Goal: Task Accomplishment & Management: Manage account settings

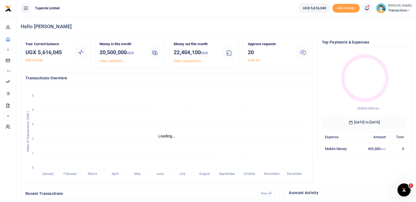
scroll to position [4, 4]
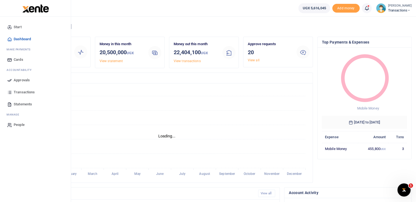
click at [9, 80] on icon at bounding box center [9, 80] width 5 height 5
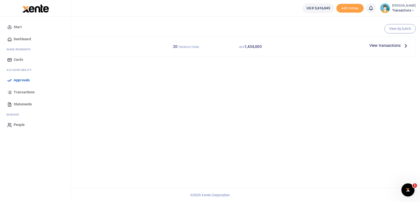
click at [8, 80] on icon at bounding box center [9, 80] width 5 height 5
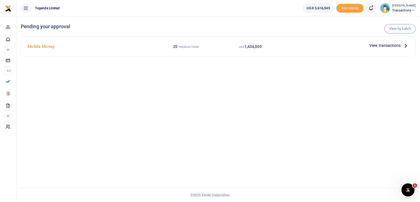
click at [381, 46] on span "View transactions" at bounding box center [384, 45] width 31 height 6
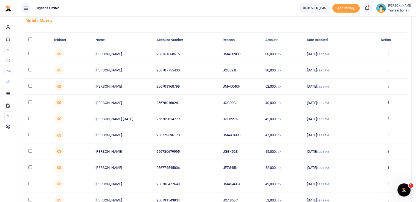
scroll to position [86, 0]
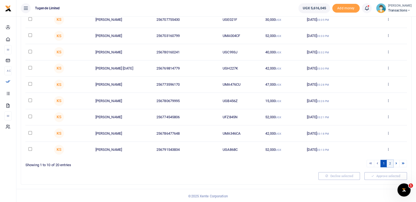
click at [389, 160] on link "2" at bounding box center [390, 163] width 7 height 7
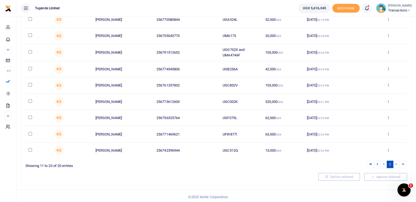
click at [390, 162] on link "2" at bounding box center [390, 163] width 7 height 7
drag, startPoint x: 242, startPoint y: 148, endPoint x: 208, endPoint y: 150, distance: 34.5
click at [208, 150] on tr "KS Erizabeth Nakabugo 256742396944 UGC312Q 15,000 UGX 13 Oct 2025 02:52 PM Appr…" at bounding box center [215, 150] width 381 height 16
copy tr "UGC312Q"
drag, startPoint x: 239, startPoint y: 133, endPoint x: 202, endPoint y: 132, distance: 37.5
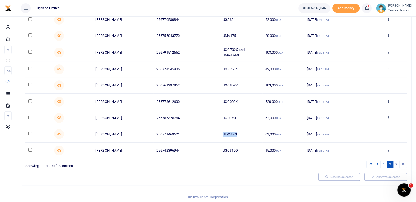
click at [202, 132] on tr "KS Rabison Mbaju 256771469621 UFW877l 63,000 UGX 13 Oct 2025 02:53 PM Approve D…" at bounding box center [215, 134] width 381 height 16
copy tr "UFW877l"
drag, startPoint x: 238, startPoint y: 116, endPoint x: 218, endPoint y: 119, distance: 19.6
click at [218, 119] on tr "KS Gilbert Tumusiime 256756325764 UGF079L 62,000 UGX 13 Oct 2025 02:55 PM Appro…" at bounding box center [215, 118] width 381 height 16
copy tr "UGF079L"
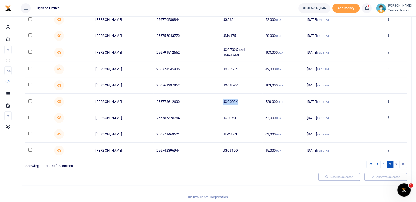
drag, startPoint x: 238, startPoint y: 100, endPoint x: 214, endPoint y: 101, distance: 24.6
click at [214, 101] on tr "KS Joseph Namwakali 256773612600 UGC002K 520,000 UGX 13 Oct 2025 03:01 PM Appro…" at bounding box center [215, 101] width 381 height 16
copy tr "UGC002K"
drag, startPoint x: 238, startPoint y: 83, endPoint x: 202, endPoint y: 89, distance: 36.4
click at [202, 89] on tr "KS Jimmy Lubogo 256761297852 UGC852V 103,000 UGX 13 Oct 2025 03:02 PM Approve D…" at bounding box center [215, 85] width 381 height 16
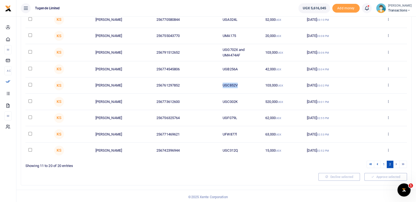
copy tr "UGC852V"
drag, startPoint x: 237, startPoint y: 68, endPoint x: 202, endPoint y: 68, distance: 35.0
click at [202, 68] on tr "KS Julius Ouke 256774545806 UGB256A 42,000 UGX 13 Oct 2025 03:04 PM Approve Dec…" at bounding box center [215, 69] width 381 height 16
copy tr "UGB256A"
drag, startPoint x: 243, startPoint y: 53, endPoint x: 222, endPoint y: 50, distance: 21.8
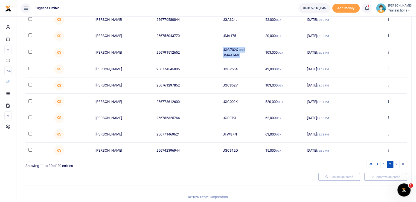
click at [222, 50] on td "UGG702X and UMA474AF" at bounding box center [241, 52] width 43 height 17
copy td "UGG702X and UMA474AF"
drag, startPoint x: 239, startPoint y: 36, endPoint x: 211, endPoint y: 34, distance: 28.8
click at [211, 34] on tr "KS Joel Bwambale 256755043770 UMA175 20,000 UGX 13 Oct 2025 03:08 PM Approve De…" at bounding box center [215, 36] width 381 height 16
copy tr "UMA175"
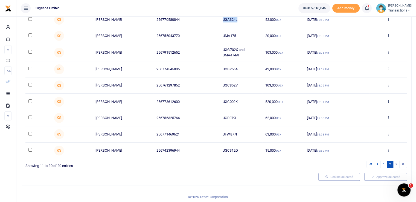
drag, startPoint x: 239, startPoint y: 18, endPoint x: 206, endPoint y: 21, distance: 32.9
click at [206, 21] on tr "KS Arafat Bbosa 256770580844 UGA324L 52,000 UGX 13 Oct 2025 03:10 PM Approve De…" at bounding box center [215, 20] width 381 height 16
drag, startPoint x: 239, startPoint y: 35, endPoint x: 214, endPoint y: 35, distance: 25.4
click at [214, 35] on tr "KS Joel Bwambale 256755043770 UMA175 20,000 UGX 13 Oct 2025 03:08 PM Approve De…" at bounding box center [215, 36] width 381 height 16
copy tr "UMA175"
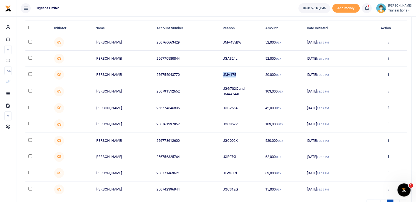
scroll to position [42, 0]
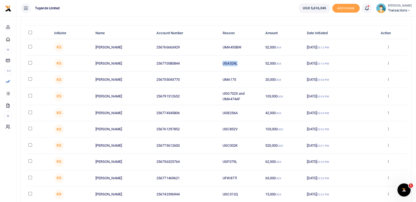
drag, startPoint x: 243, startPoint y: 60, endPoint x: 194, endPoint y: 62, distance: 49.0
click at [194, 62] on tr "KS Arafat Bbosa 256770580844 UGA324L 52,000 UGX 13 Oct 2025 03:10 PM Approve De…" at bounding box center [215, 63] width 381 height 16
copy tr "UGA324L"
drag, startPoint x: 243, startPoint y: 45, endPoint x: 219, endPoint y: 45, distance: 24.1
click at [219, 45] on tr "KS Joel Ssenyojjo 256766663429 UMA455BW 52,000 UGX 13 Oct 2025 03:12 PM Approve…" at bounding box center [215, 47] width 381 height 16
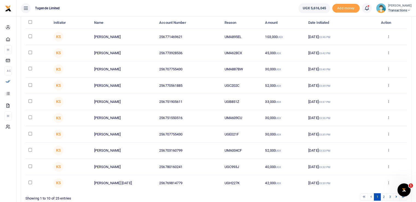
scroll to position [86, 0]
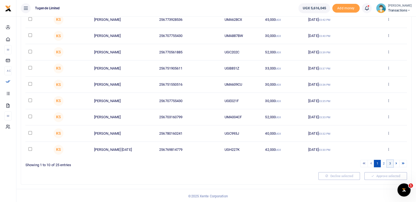
click at [390, 163] on link "3" at bounding box center [390, 163] width 7 height 7
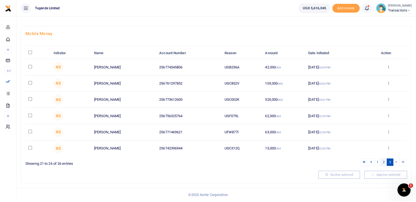
scroll to position [21, 0]
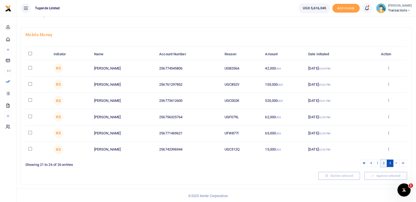
click at [384, 164] on link "2" at bounding box center [383, 162] width 7 height 7
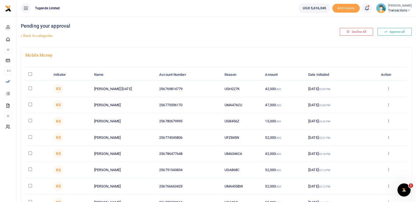
scroll to position [0, 0]
drag, startPoint x: 241, startPoint y: 87, endPoint x: 217, endPoint y: 87, distance: 24.3
click at [217, 87] on tr "KS Enos Sunday 256769814779 UGH227K 42,000 UGX 13 Oct 2025 03:30 PM Approve Dec…" at bounding box center [215, 89] width 381 height 16
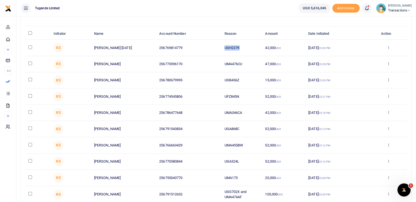
scroll to position [87, 0]
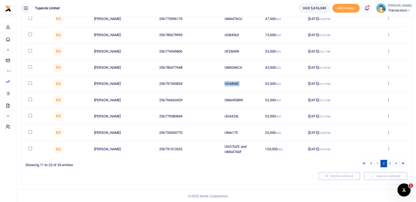
drag, startPoint x: 241, startPoint y: 83, endPoint x: 201, endPoint y: 80, distance: 40.1
click at [201, 80] on tr "KS Kassim Sebunya 256791543834 UGA868C 52,000 UGX 13 Oct 2025 03:13 PM Approve …" at bounding box center [215, 84] width 381 height 16
copy tr "UGA868C"
drag, startPoint x: 244, startPoint y: 66, endPoint x: 206, endPoint y: 64, distance: 37.5
click at [206, 64] on tr "KS Andrew Oluka 256786477648 UMA346CA 42,000 UGX 13 Oct 2025 03:18 PM Approve D…" at bounding box center [215, 68] width 381 height 16
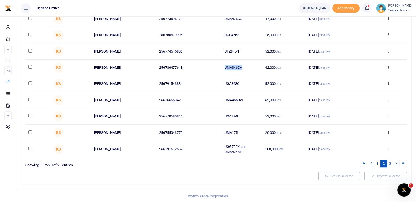
copy tr "UMA346CA"
drag, startPoint x: 224, startPoint y: 48, endPoint x: 201, endPoint y: 47, distance: 22.4
click at [201, 47] on tr "KS Julius Ouke 256774545806 UFZ845N 52,000 UGX 13 Oct 2025 03:21 PM Approve Dec…" at bounding box center [215, 51] width 381 height 16
copy tr "UFZ845N"
drag, startPoint x: 241, startPoint y: 33, endPoint x: 200, endPoint y: 30, distance: 40.3
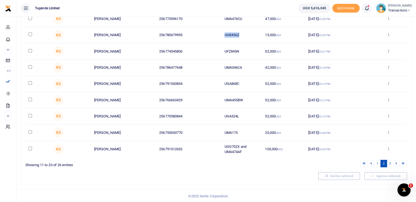
click at [200, 30] on tr "KS Habart Dhaki 256780679995 UGB456Z 15,000 UGX 13 Oct 2025 03:26 PM Approve De…" at bounding box center [215, 35] width 381 height 16
copy tr "UGB456Z"
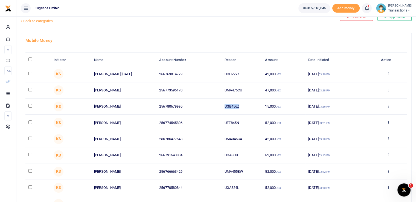
scroll to position [13, 0]
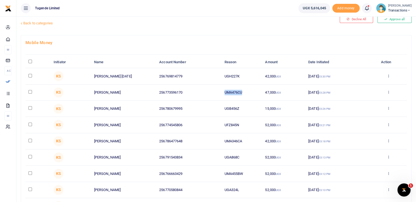
drag, startPoint x: 249, startPoint y: 90, endPoint x: 204, endPoint y: 89, distance: 44.3
click at [204, 89] on tr "KS Brian Muhindo 256773596170 UMA476CU 47,000 UGX 13 Oct 2025 03:28 PM Approve …" at bounding box center [215, 92] width 381 height 16
copy tr "UMA476CU"
drag, startPoint x: 248, startPoint y: 75, endPoint x: 211, endPoint y: 79, distance: 37.4
click at [211, 79] on tr "KS Enos Sunday 256769814779 UGH227K 42,000 UGX 13 Oct 2025 03:30 PM Approve Dec…" at bounding box center [215, 76] width 381 height 16
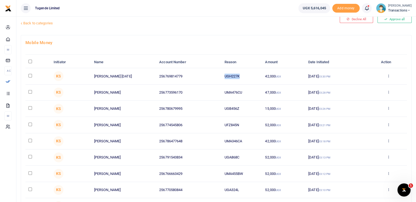
copy tr "UGH227K"
click at [211, 79] on td "256769814779" at bounding box center [188, 76] width 65 height 16
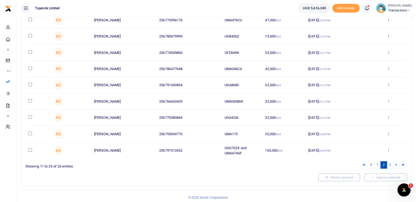
scroll to position [87, 0]
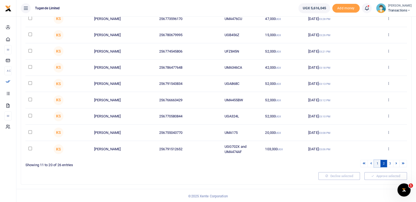
click at [377, 162] on link "1" at bounding box center [377, 163] width 7 height 7
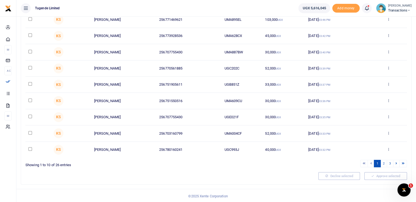
click at [377, 162] on link "1" at bounding box center [377, 163] width 7 height 7
drag, startPoint x: 242, startPoint y: 145, endPoint x: 213, endPoint y: 145, distance: 28.4
click at [213, 145] on tr "KS Lawrence Banerya 256780160241 UGC993J 40,000 UGX 13 Oct 2025 03:32 PM Approv…" at bounding box center [215, 150] width 381 height 16
copy tr "UGC993J"
drag, startPoint x: 248, startPoint y: 130, endPoint x: 217, endPoint y: 132, distance: 30.9
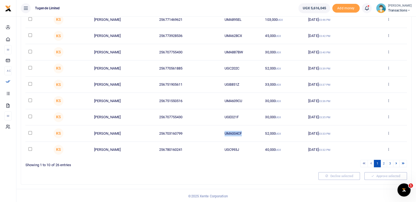
click at [217, 132] on tr "KS Madina Babita 256703160799 UMA004CF 52,000 UGX 13 Oct 2025 03:33 PM Approve …" at bounding box center [215, 133] width 381 height 16
copy tr "UMA004CF"
drag, startPoint x: 241, startPoint y: 115, endPoint x: 211, endPoint y: 113, distance: 30.7
click at [211, 113] on tr "KS Umaru Kozaala 256707755430 UGE021F 30,000 UGX 13 Oct 2025 03:35 PM Approve D…" at bounding box center [215, 117] width 381 height 16
copy tr "UGE021F"
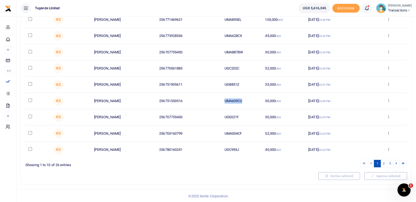
drag, startPoint x: 243, startPoint y: 100, endPoint x: 210, endPoint y: 101, distance: 33.4
click at [210, 101] on tr "KS Moses Mukungu 256751550516 UMA609CU 30,000 UGX 13 Oct 2025 03:36 PM Approve …" at bounding box center [215, 101] width 381 height 16
copy tr "UMA609CU"
drag, startPoint x: 242, startPoint y: 81, endPoint x: 213, endPoint y: 83, distance: 28.5
click at [213, 83] on tr "KS Paul Kasala 256751905611 UGB851Z 33,000 UGX 13 Oct 2025 03:37 PM Approve Dec…" at bounding box center [215, 85] width 381 height 16
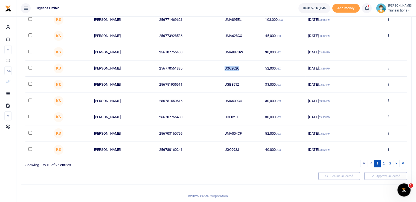
drag, startPoint x: 242, startPoint y: 67, endPoint x: 204, endPoint y: 69, distance: 38.1
click at [204, 69] on tr "KS Kenneth Tumwesige 256770561885 UGC202C 52,000 UGX 13 Oct 2025 03:39 PM Appro…" at bounding box center [215, 68] width 381 height 16
drag, startPoint x: 246, startPoint y: 50, endPoint x: 221, endPoint y: 50, distance: 25.2
click at [221, 50] on tr "KS Umaru Kozaala 256707755430 UMA887BW 30,000 UGX 13 Oct 2025 03:40 PM Approve …" at bounding box center [215, 52] width 381 height 16
drag, startPoint x: 244, startPoint y: 33, endPoint x: 215, endPoint y: 37, distance: 29.5
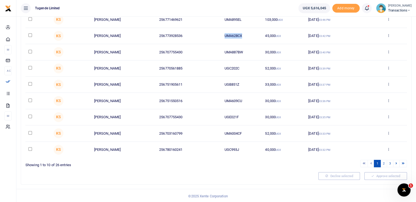
click at [215, 37] on tr "KS Moses Sseduga 256773928536 UMA628CX 45,000 UGX 13 Oct 2025 03:42 PM Approve …" at bounding box center [215, 36] width 381 height 16
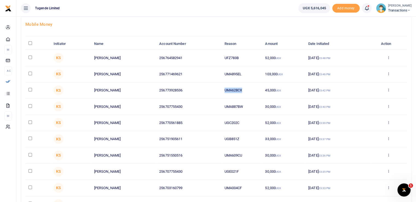
scroll to position [30, 0]
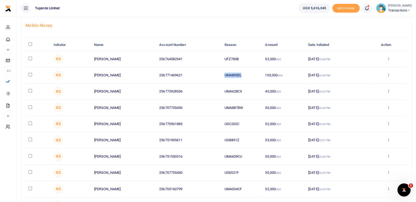
drag, startPoint x: 235, startPoint y: 72, endPoint x: 203, endPoint y: 74, distance: 31.5
click at [203, 74] on tr "KS Rabison Mbaju 256771469621 UMA895EL 103,000 UGX 13 Oct 2025 03:46 PM Approve…" at bounding box center [215, 75] width 381 height 16
drag, startPoint x: 239, startPoint y: 57, endPoint x: 214, endPoint y: 57, distance: 25.4
click at [214, 57] on tr "KS Grace Ngamita 256764582941 UFZ783B 52,000 UGX 13 Oct 2025 03:48 PM Approve D…" at bounding box center [215, 59] width 381 height 16
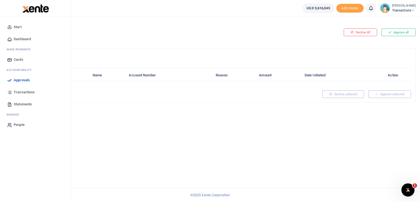
click at [9, 79] on icon at bounding box center [9, 80] width 5 height 5
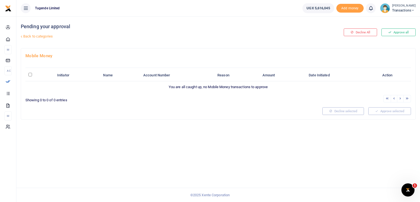
click at [32, 35] on link "Back to categories" at bounding box center [150, 36] width 263 height 9
click at [26, 37] on link "Back to categories" at bounding box center [150, 36] width 263 height 9
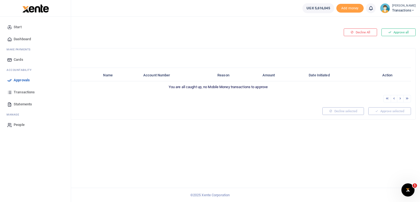
click at [6, 78] on link "Approvals" at bounding box center [35, 80] width 62 height 12
click at [19, 80] on span "Approvals" at bounding box center [22, 79] width 16 height 5
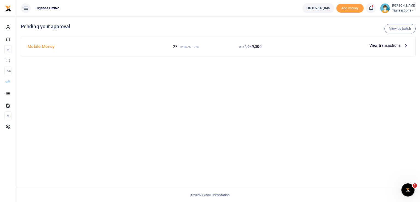
click at [376, 47] on span "View transactions" at bounding box center [384, 45] width 31 height 6
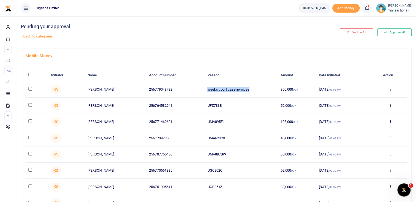
drag, startPoint x: 250, startPoint y: 89, endPoint x: 190, endPoint y: 88, distance: 59.9
click at [190, 88] on tr "KS Kenneth Kamutungire 256779048732 weeks court case invoices 300,000 UGX 13 Oc…" at bounding box center [215, 89] width 381 height 16
copy tr "weeks court case invoices"
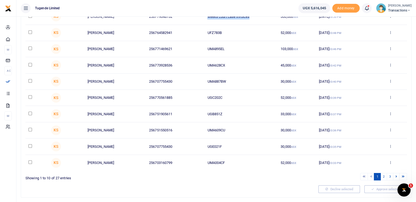
scroll to position [86, 0]
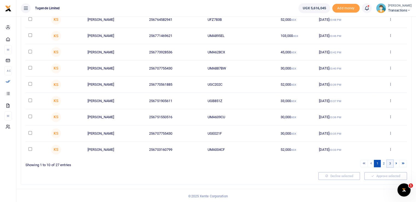
click at [390, 162] on link "3" at bounding box center [390, 163] width 7 height 7
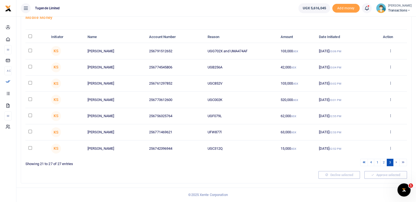
scroll to position [37, 0]
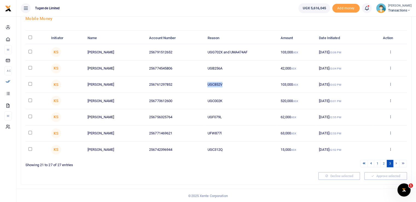
drag, startPoint x: 223, startPoint y: 84, endPoint x: 203, endPoint y: 84, distance: 19.4
click at [203, 84] on tr "KS Jimmy Lubogo 256761297852 UGC852V 103,000 UGX 13 Oct 2025 03:02 PM Approve D…" at bounding box center [215, 85] width 381 height 16
copy tr "UGC852V"
click at [248, 173] on div at bounding box center [169, 176] width 293 height 8
click at [384, 163] on link "2" at bounding box center [383, 163] width 7 height 7
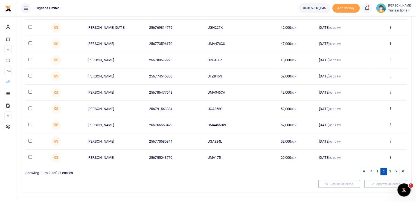
scroll to position [86, 0]
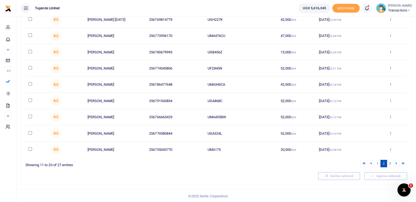
click at [383, 163] on link "2" at bounding box center [383, 163] width 7 height 7
click at [378, 162] on link "1" at bounding box center [377, 163] width 7 height 7
click at [378, 163] on link "1" at bounding box center [377, 163] width 7 height 7
click at [384, 163] on link "2" at bounding box center [383, 163] width 7 height 7
click at [388, 164] on link "3" at bounding box center [390, 163] width 7 height 7
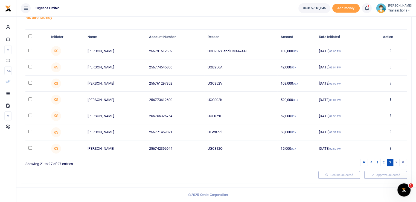
scroll to position [37, 0]
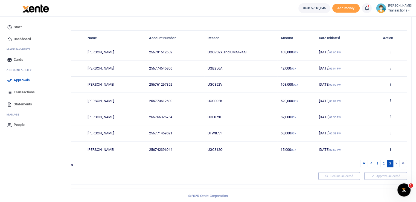
click at [12, 81] on icon at bounding box center [9, 80] width 5 height 5
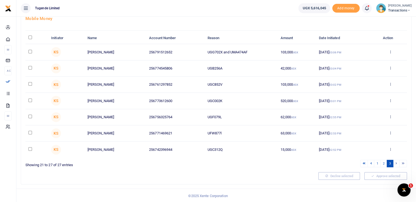
click at [30, 39] on th "\a \a : activate to sort column descending" at bounding box center [36, 38] width 23 height 12
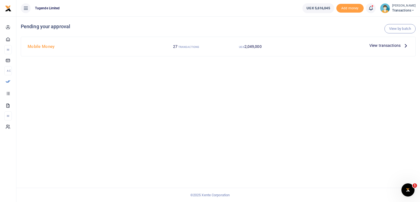
click at [381, 46] on span "View transactions" at bounding box center [384, 45] width 31 height 6
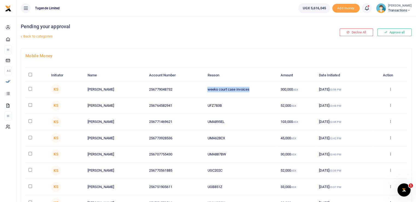
drag, startPoint x: 253, startPoint y: 90, endPoint x: 197, endPoint y: 84, distance: 56.6
click at [197, 84] on tr "KS Kenneth Kamutungire 256779048732 weeks court case invoices 300,000 UGX 13 Oc…" at bounding box center [215, 89] width 381 height 16
copy tr "weeks court case invoices"
click at [264, 42] on div "Pending your approval Back to categories" at bounding box center [150, 32] width 259 height 32
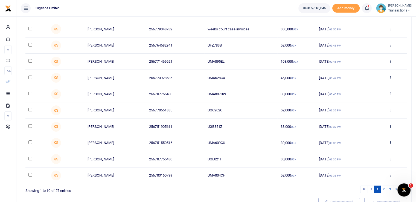
scroll to position [59, 0]
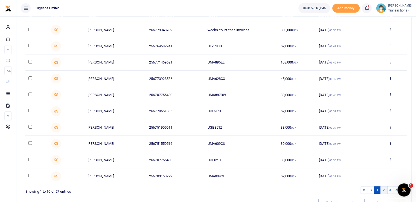
click at [385, 188] on link "2" at bounding box center [383, 189] width 7 height 7
click at [384, 188] on link "2" at bounding box center [383, 189] width 7 height 7
click at [390, 189] on link "3" at bounding box center [390, 189] width 7 height 7
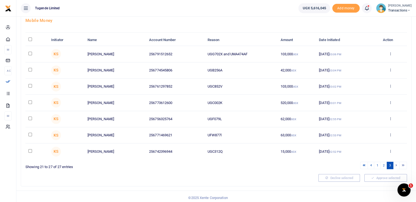
scroll to position [36, 0]
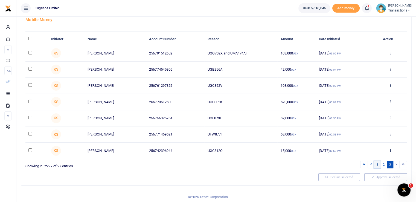
click at [377, 164] on link "1" at bounding box center [377, 164] width 7 height 7
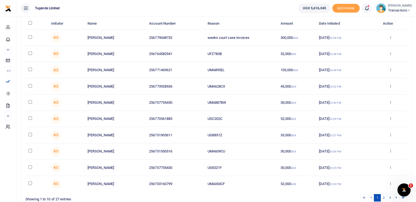
scroll to position [0, 0]
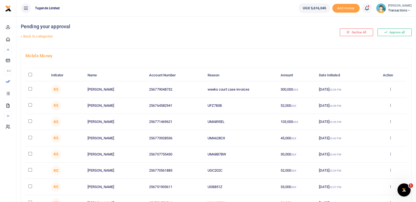
click at [29, 74] on input "\a \a : activate to sort column descending" at bounding box center [30, 75] width 4 height 4
checkbox input "true"
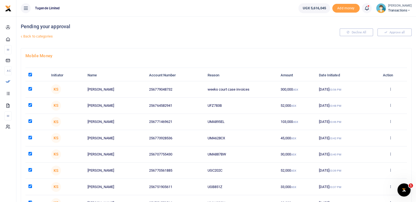
checkbox input "true"
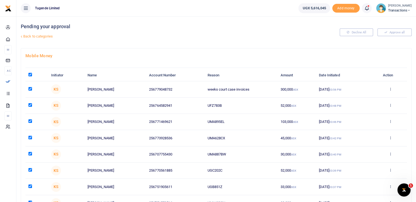
checkbox input "true"
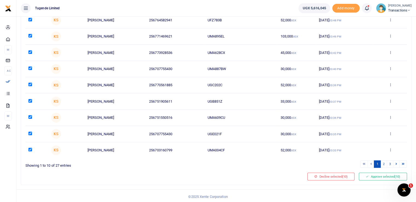
scroll to position [86, 0]
click at [383, 163] on link "2" at bounding box center [383, 163] width 7 height 7
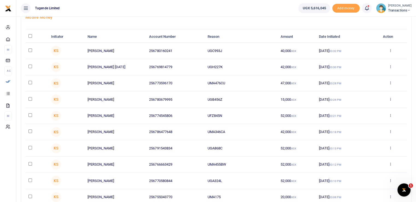
scroll to position [39, 0]
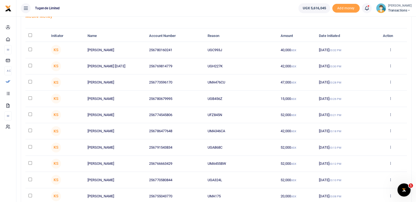
click at [31, 35] on input "\a \a : activate to sort column descending" at bounding box center [30, 35] width 4 height 4
checkbox input "true"
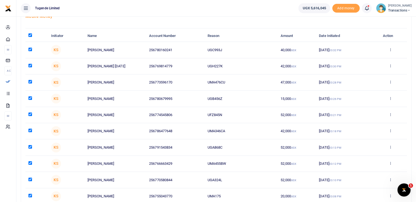
checkbox input "true"
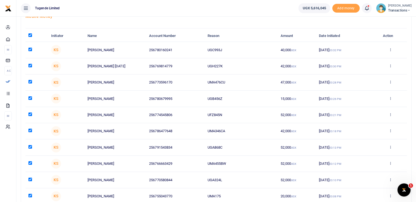
checkbox input "true"
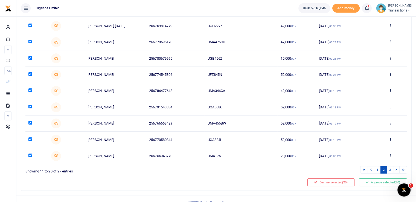
scroll to position [86, 0]
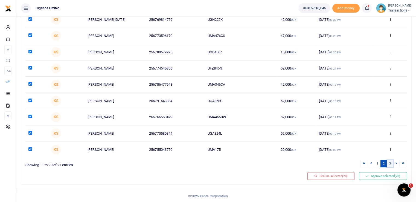
click at [389, 164] on link "3" at bounding box center [390, 163] width 7 height 7
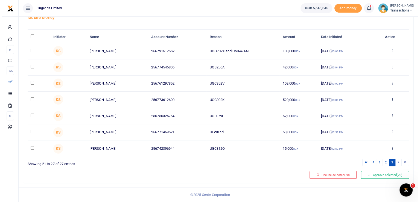
scroll to position [37, 0]
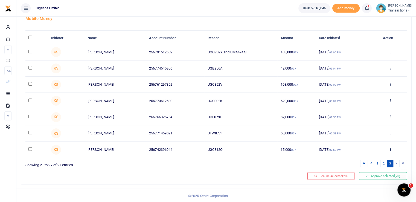
click at [30, 36] on input "\a \a : activate to sort column descending" at bounding box center [30, 38] width 4 height 4
checkbox input "true"
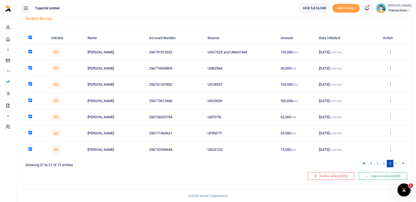
checkbox input "true"
click at [379, 174] on button "Approve selected (27)" at bounding box center [383, 176] width 48 height 8
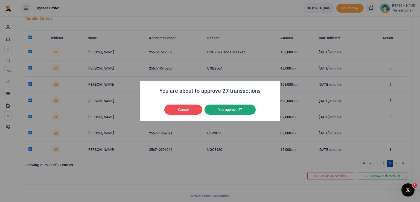
click at [225, 111] on button "Yes approve 27" at bounding box center [229, 109] width 51 height 10
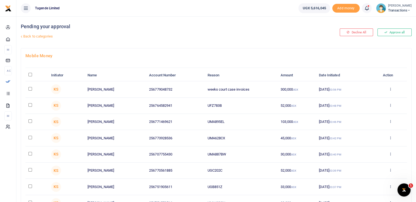
click at [31, 76] on th "\a \a : activate to sort column descending" at bounding box center [36, 75] width 23 height 12
click at [29, 75] on input "\a \a : activate to sort column descending" at bounding box center [30, 75] width 4 height 4
checkbox input "true"
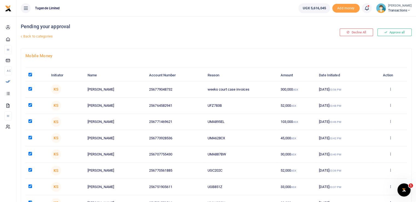
checkbox input "true"
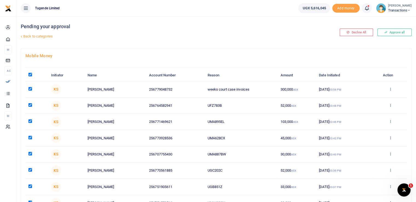
checkbox input "true"
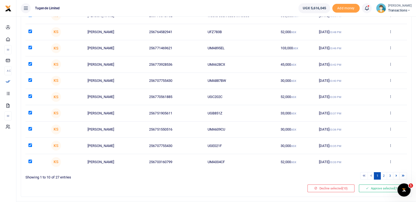
scroll to position [86, 0]
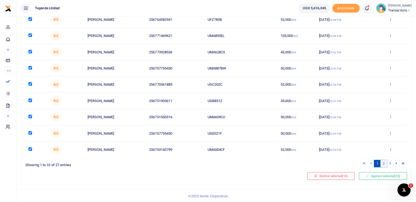
click at [384, 161] on link "2" at bounding box center [383, 163] width 7 height 7
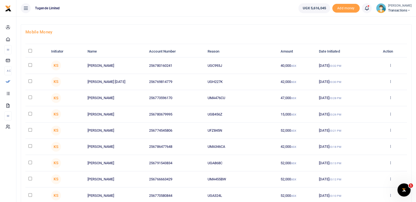
scroll to position [22, 0]
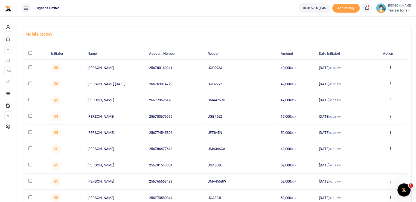
click at [30, 53] on input "\a \a : activate to sort column descending" at bounding box center [30, 53] width 4 height 4
checkbox input "true"
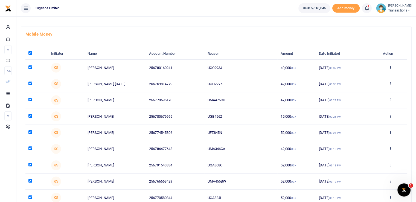
checkbox input "true"
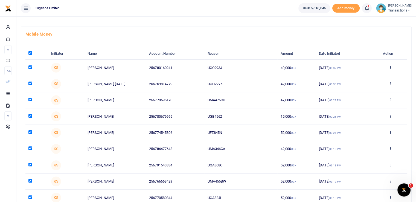
checkbox input "true"
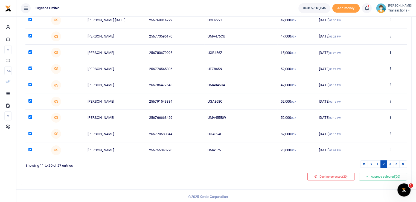
scroll to position [86, 0]
click at [389, 162] on link "3" at bounding box center [390, 163] width 7 height 7
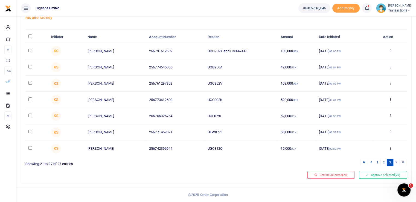
scroll to position [37, 0]
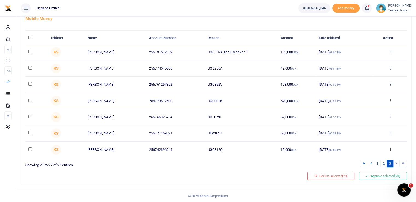
click at [28, 37] on input "\a \a : activate to sort column descending" at bounding box center [30, 38] width 4 height 4
checkbox input "true"
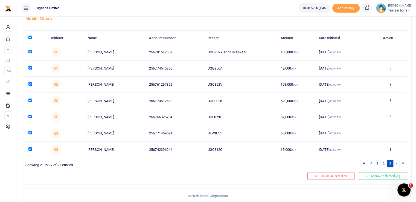
checkbox input "true"
click at [374, 174] on button "Approve selected (27)" at bounding box center [383, 176] width 48 height 8
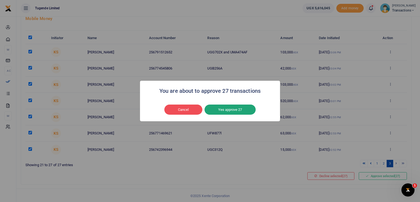
click at [232, 108] on button "Yes approve 27" at bounding box center [229, 109] width 51 height 10
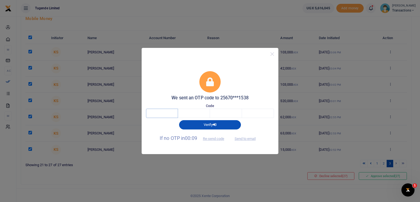
click at [167, 114] on input "text" at bounding box center [162, 113] width 32 height 9
type input "8"
type input "7"
type input "9"
type input "0"
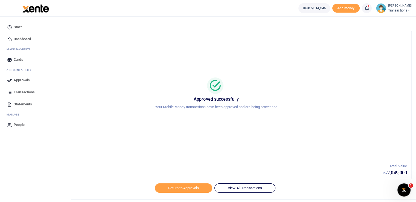
click at [15, 80] on span "Approvals" at bounding box center [22, 79] width 16 height 5
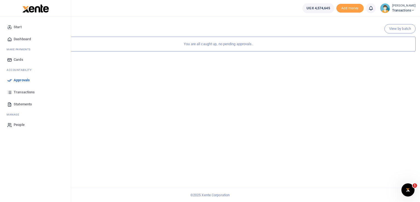
click at [14, 80] on span "Approvals" at bounding box center [22, 79] width 16 height 5
click at [14, 79] on span "Approvals" at bounding box center [22, 79] width 16 height 5
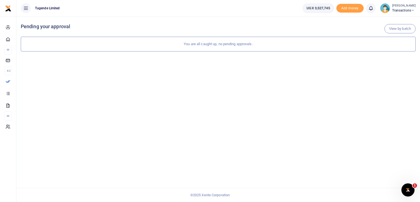
click at [241, 100] on div "View by batch Pending your approval You are all caught up, no pending approvals." at bounding box center [217, 108] width 403 height 185
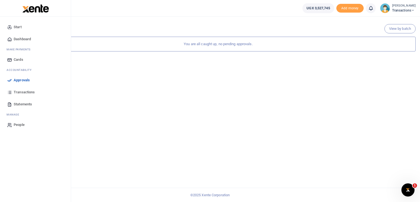
click at [8, 79] on icon at bounding box center [9, 80] width 5 height 5
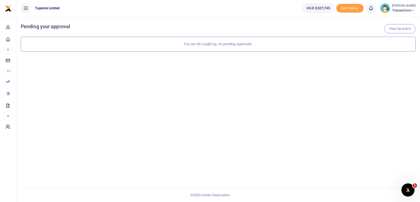
click at [323, 109] on div "View by batch Pending your approval You are all caught up, no pending approvals." at bounding box center [217, 108] width 403 height 185
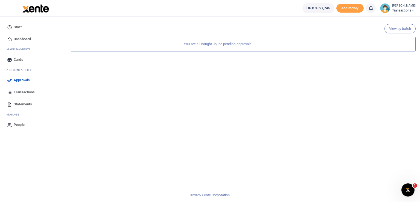
click at [7, 79] on link "Approvals" at bounding box center [35, 80] width 62 height 12
